Goal: Task Accomplishment & Management: Use online tool/utility

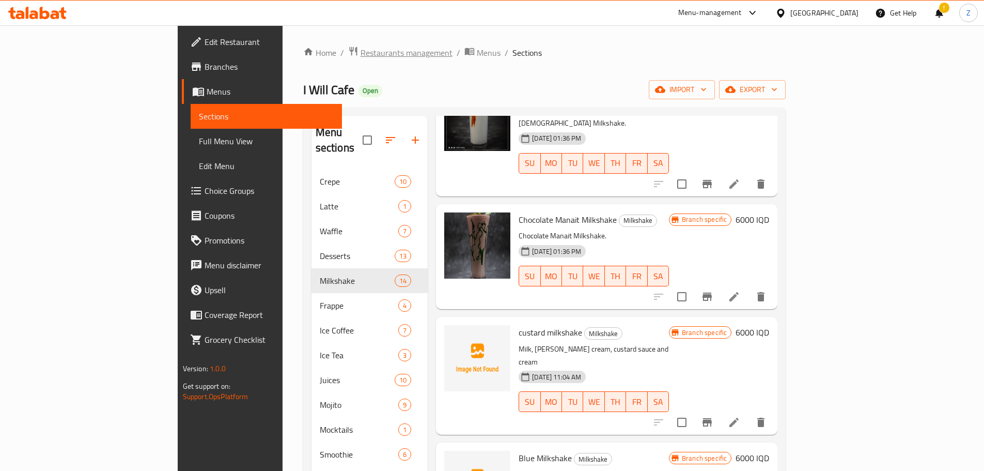
click at [361, 56] on span "Restaurants management" at bounding box center [407, 53] width 92 height 12
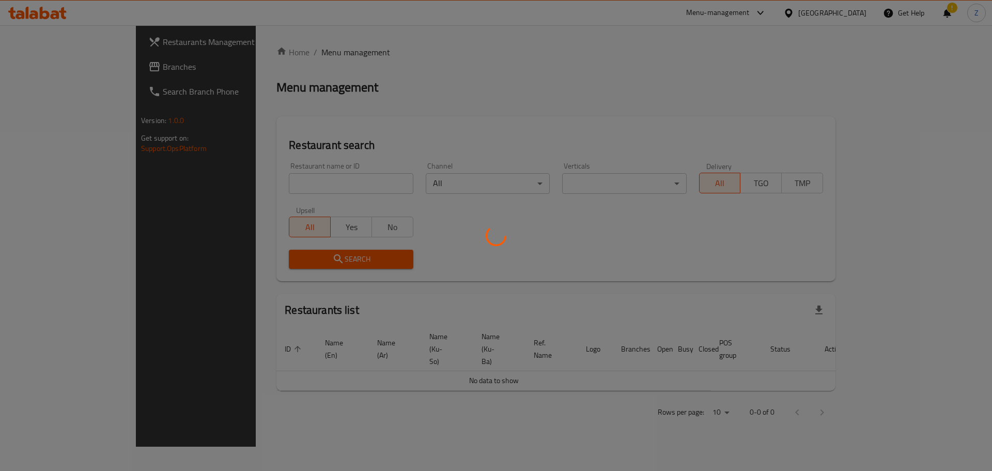
click at [302, 176] on div at bounding box center [496, 235] width 992 height 471
click at [315, 190] on div at bounding box center [496, 235] width 992 height 471
click at [331, 185] on div at bounding box center [496, 235] width 992 height 471
click at [336, 185] on div at bounding box center [496, 235] width 992 height 471
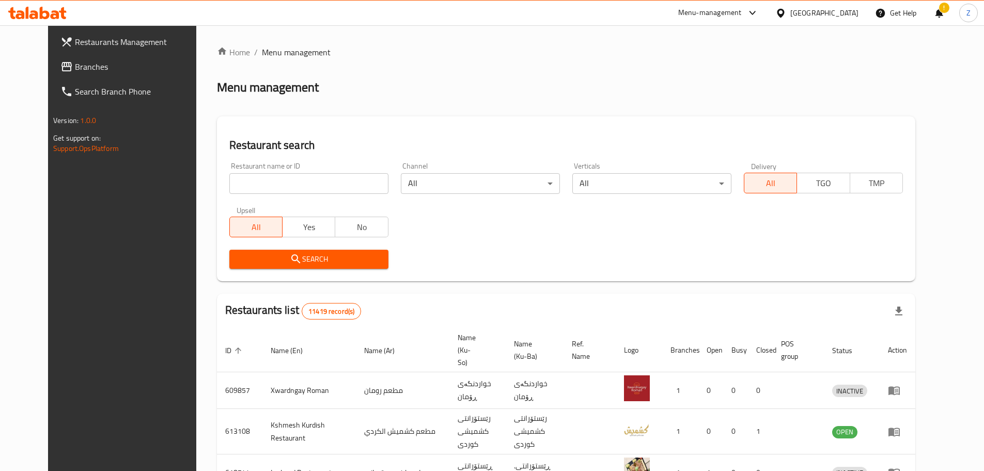
click at [336, 184] on input "search" at bounding box center [308, 183] width 159 height 21
paste input "693919"
type input "693919"
click at [330, 254] on span "Search" at bounding box center [309, 259] width 143 height 13
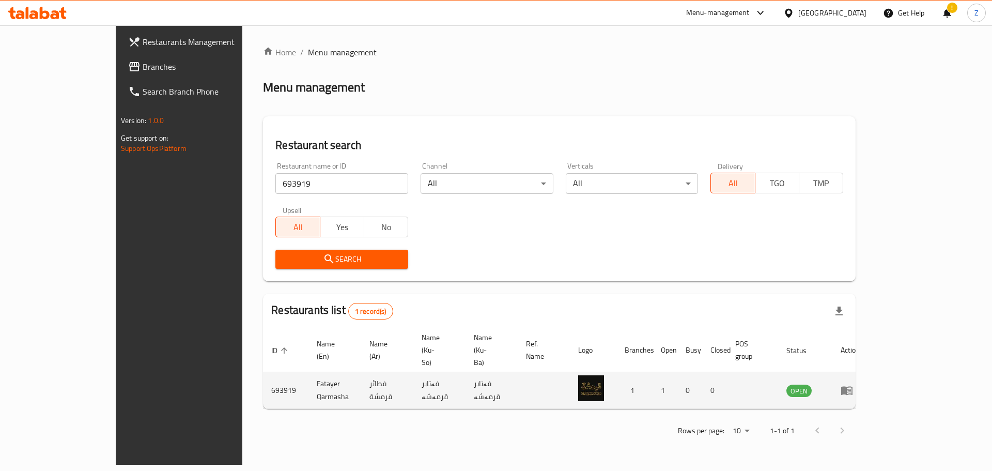
click at [853, 384] on icon "enhanced table" at bounding box center [847, 390] width 12 height 12
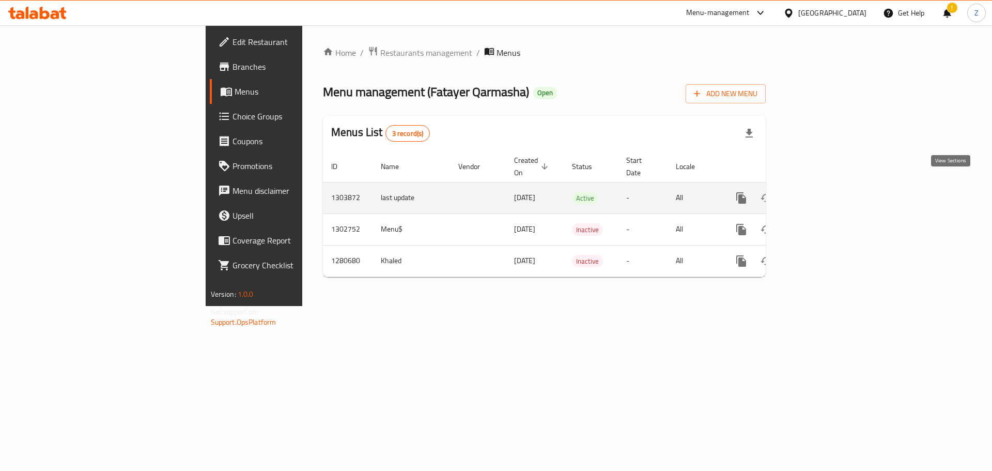
click at [821, 193] on icon "enhanced table" at bounding box center [815, 197] width 9 height 9
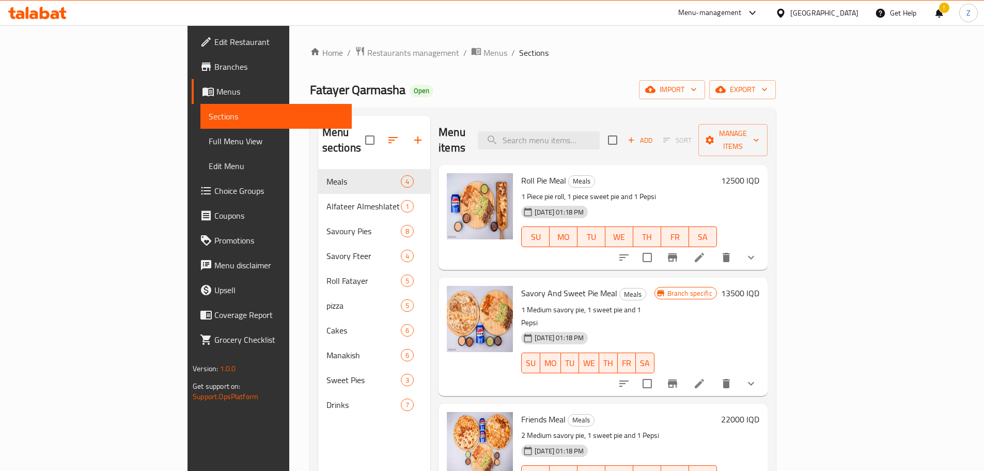
click at [757, 251] on icon "show more" at bounding box center [751, 257] width 12 height 12
